Goal: Book appointment/travel/reservation

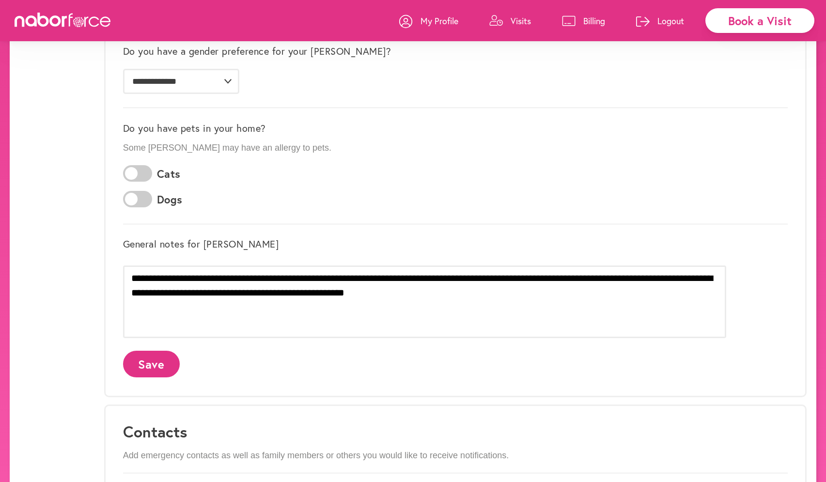
scroll to position [491, 0]
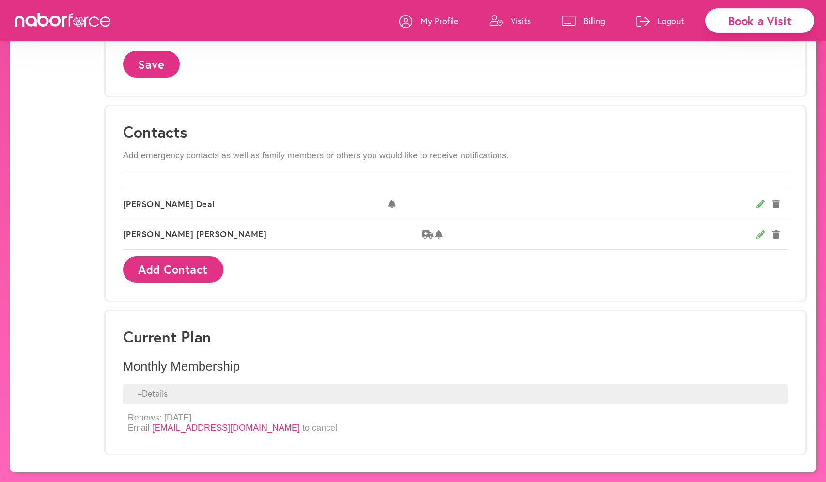
click at [268, 392] on div "+ Details" at bounding box center [455, 394] width 665 height 20
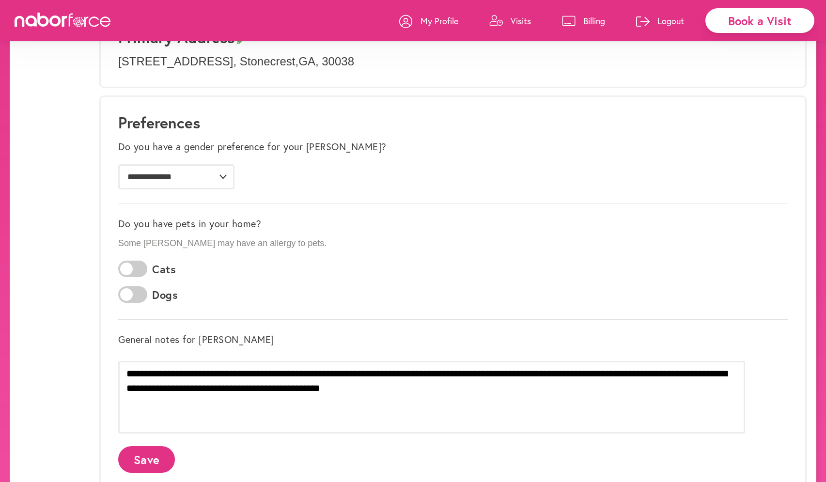
scroll to position [0, 0]
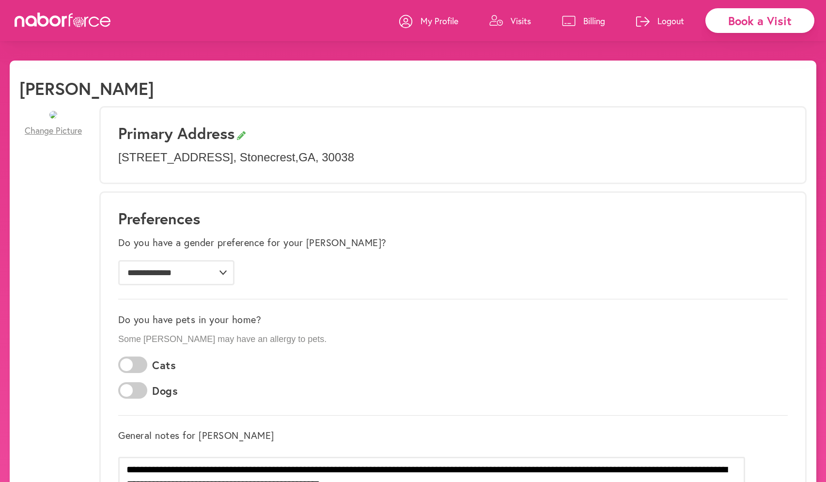
click at [729, 22] on div "Book a Visit" at bounding box center [759, 20] width 109 height 25
